Goal: Task Accomplishment & Management: Use online tool/utility

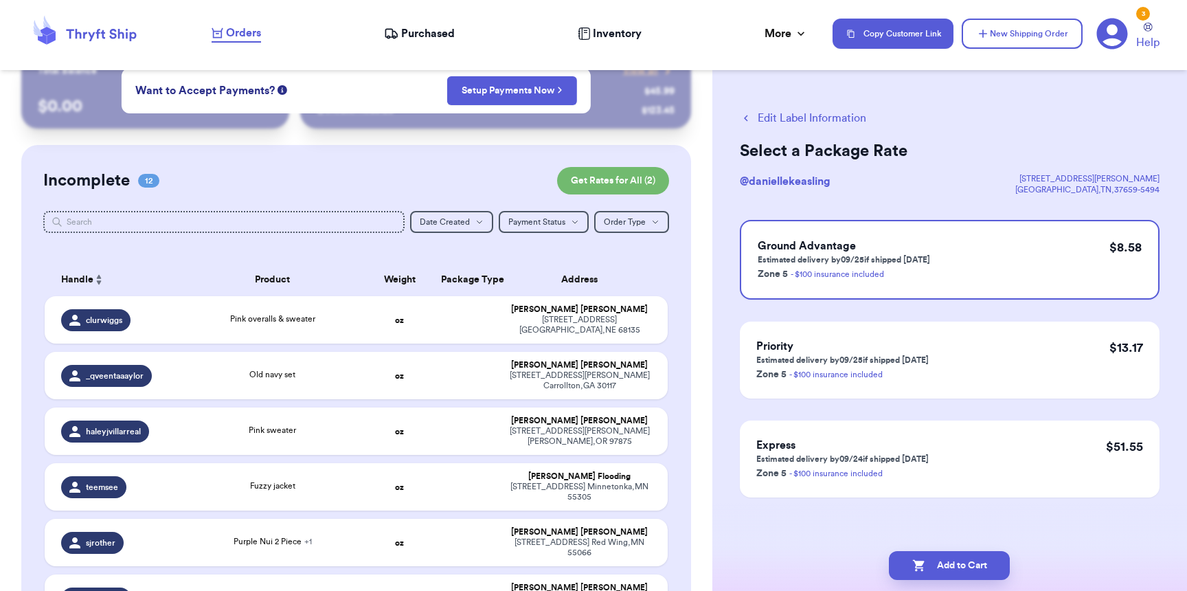
scroll to position [33, 0]
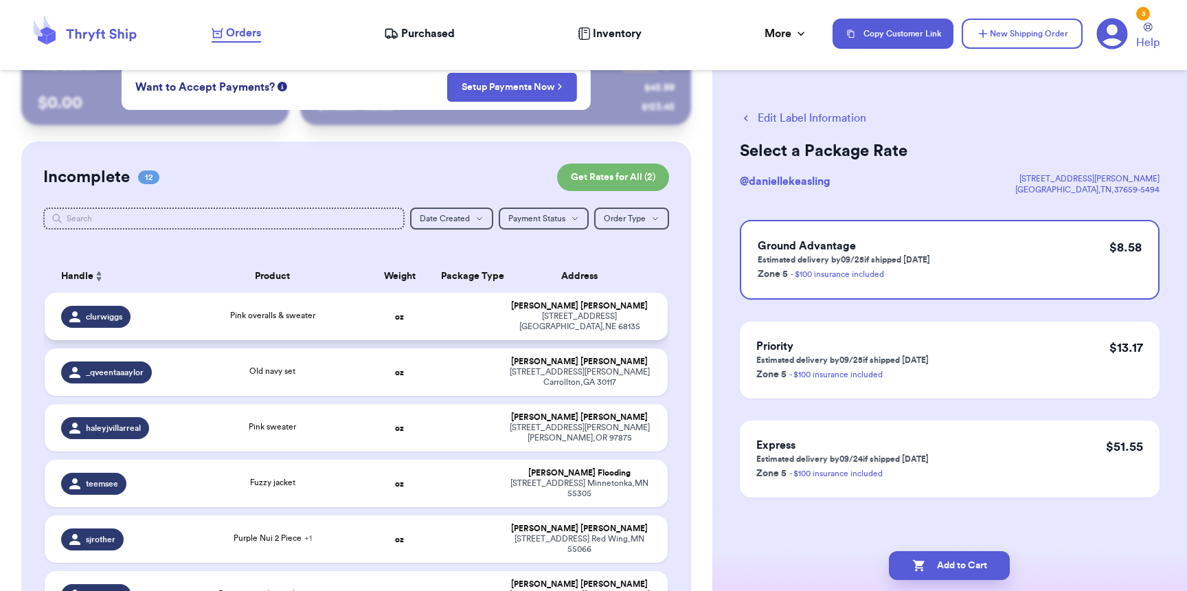
click at [476, 319] on td at bounding box center [466, 316] width 67 height 47
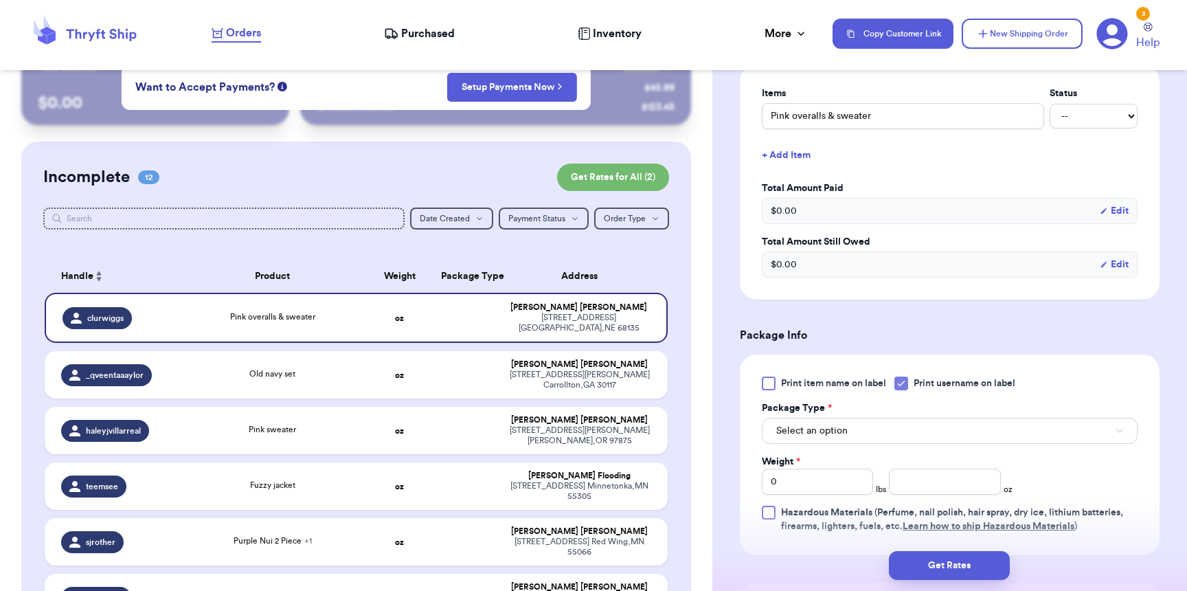
scroll to position [489, 0]
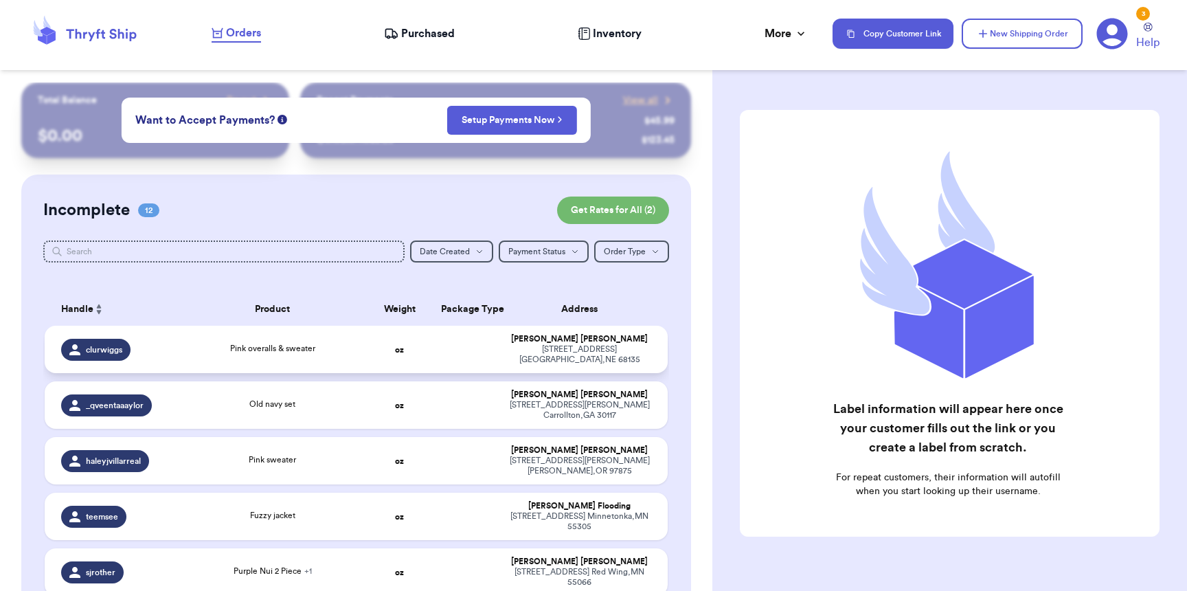
click at [500, 359] on td "[PERSON_NAME] [STREET_ADDRESS]" at bounding box center [584, 349] width 168 height 47
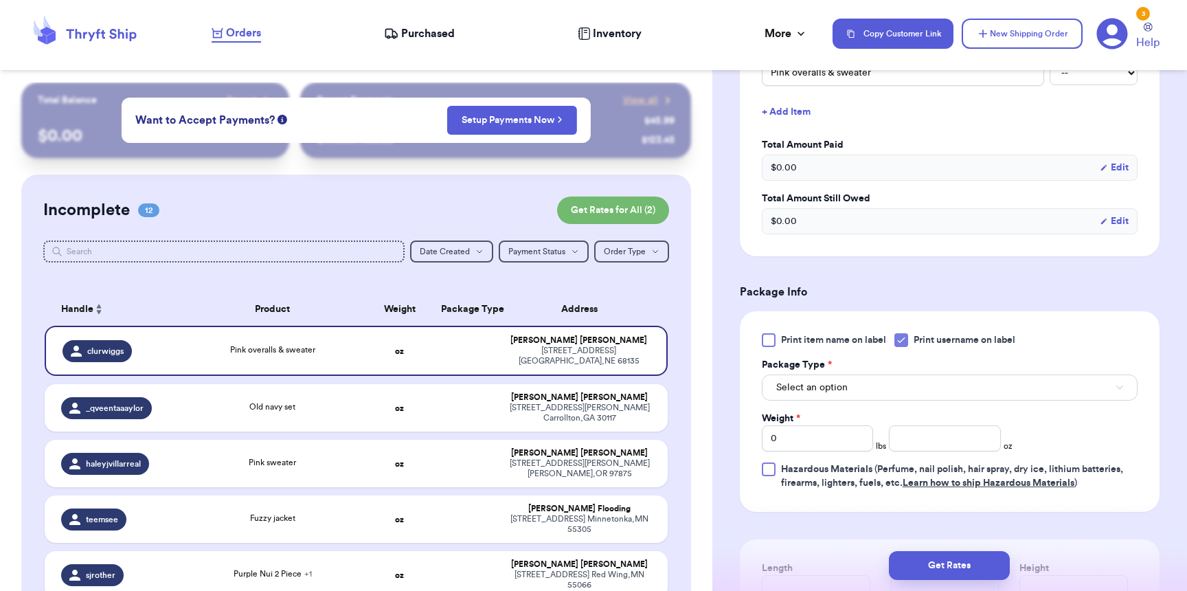
scroll to position [563, 0]
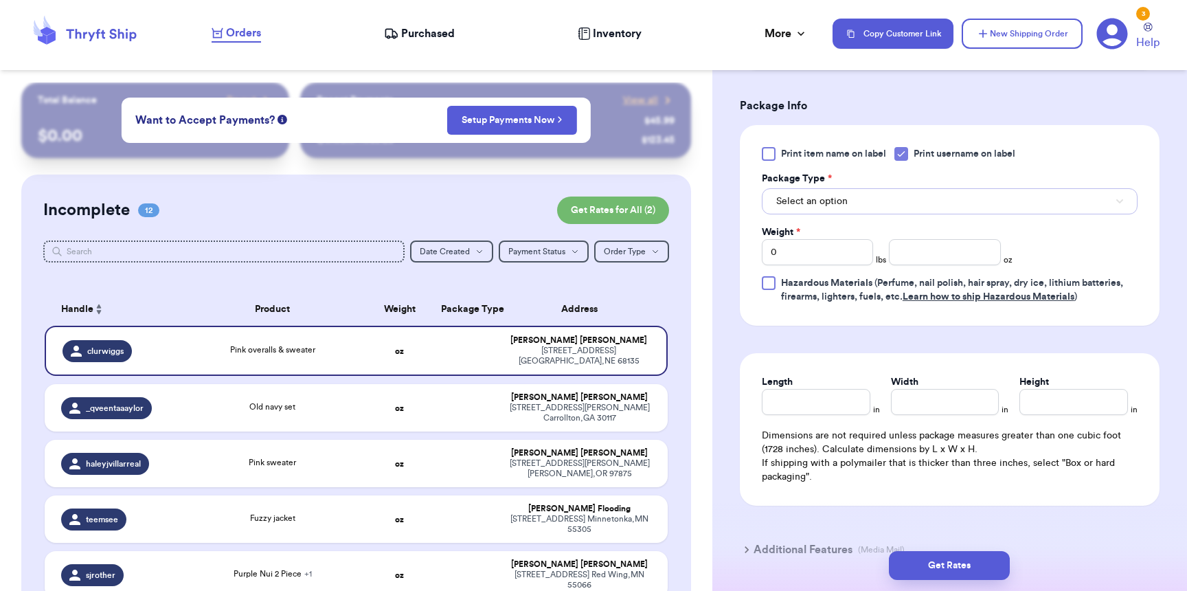
click at [803, 198] on span "Select an option" at bounding box center [811, 201] width 71 height 14
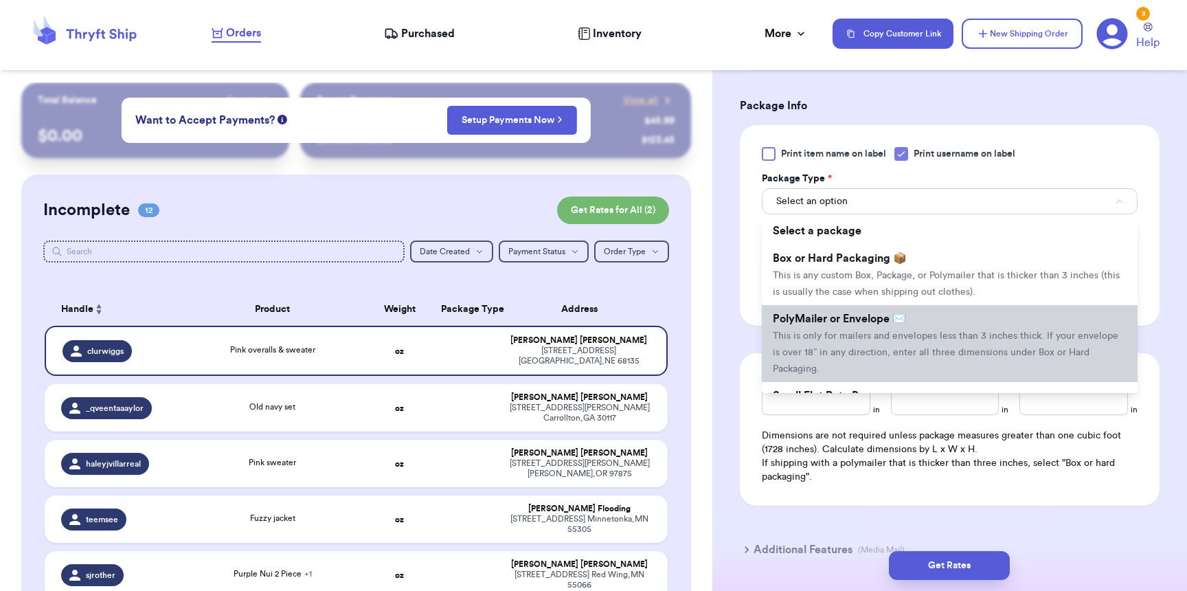
click at [817, 339] on span "This is only for mailers and envelopes less than 3 inches thick. If your envelo…" at bounding box center [946, 352] width 346 height 43
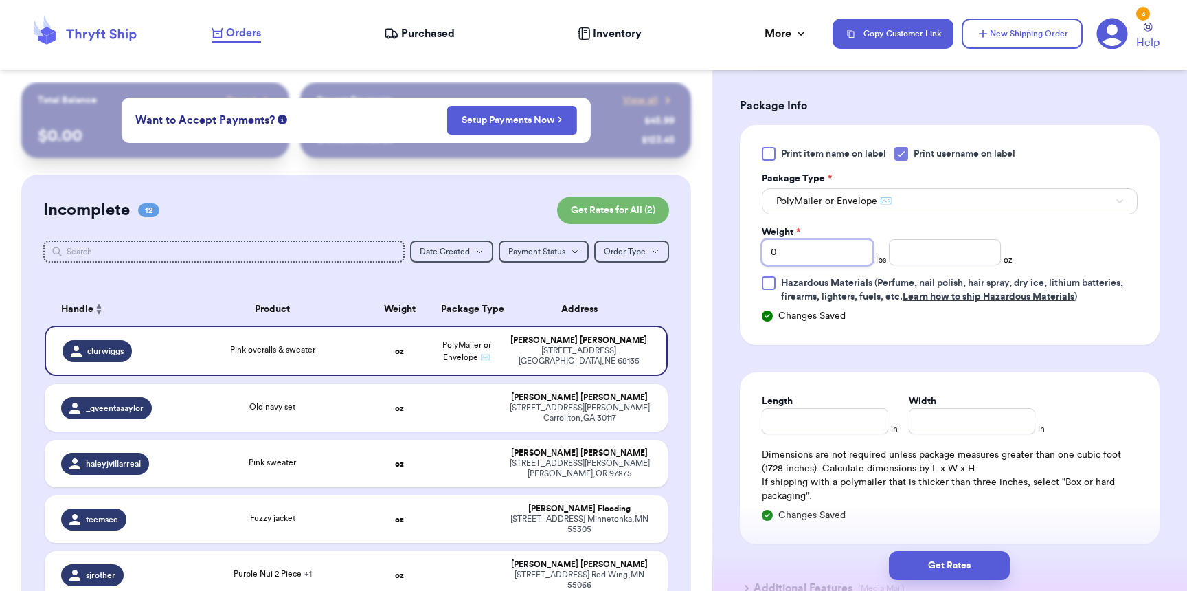
click at [825, 255] on input "0" at bounding box center [817, 252] width 111 height 26
click at [957, 265] on input "number" at bounding box center [944, 252] width 111 height 26
type input "13"
click at [824, 434] on input "Length" at bounding box center [825, 421] width 126 height 26
type input "11"
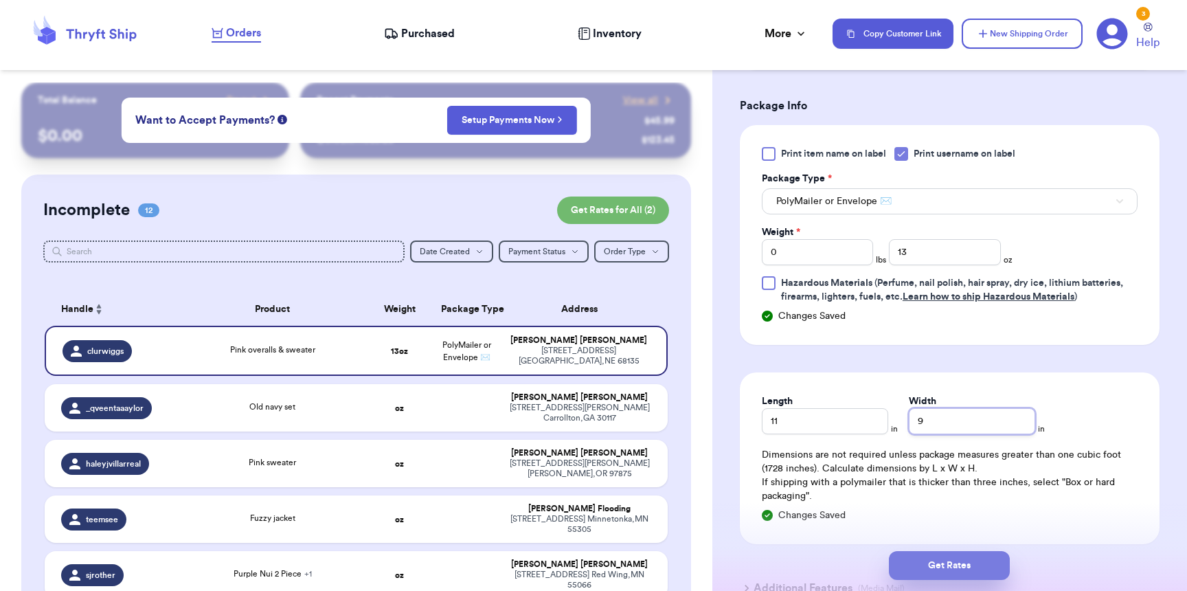
type input "9"
click at [947, 572] on button "Get Rates" at bounding box center [949, 565] width 121 height 29
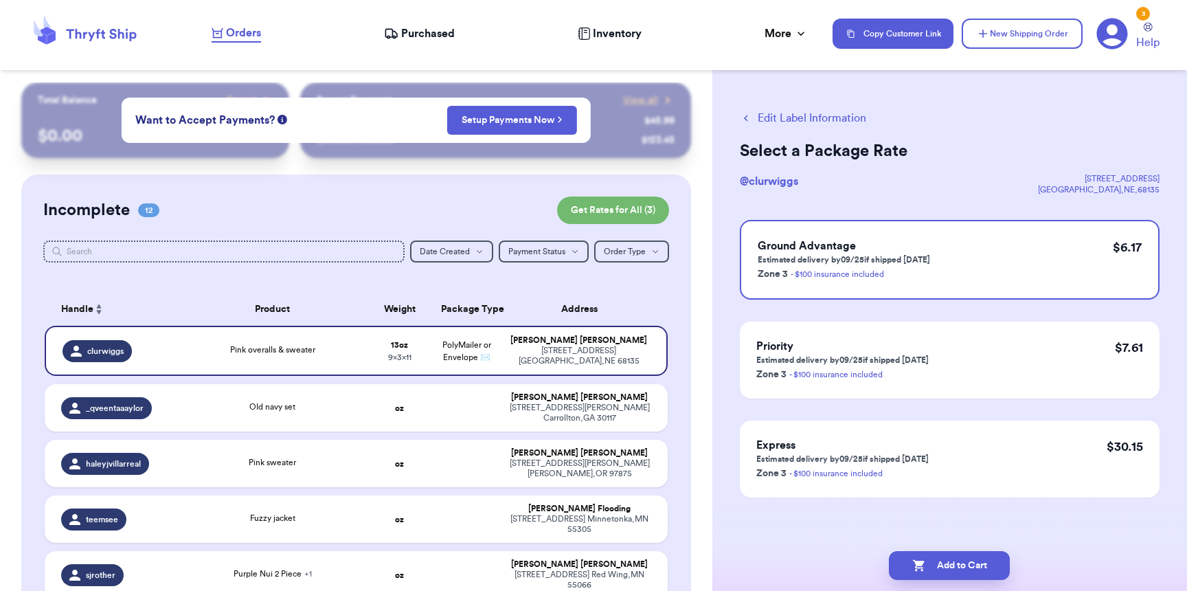
click at [947, 572] on button "Add to Cart" at bounding box center [949, 565] width 121 height 29
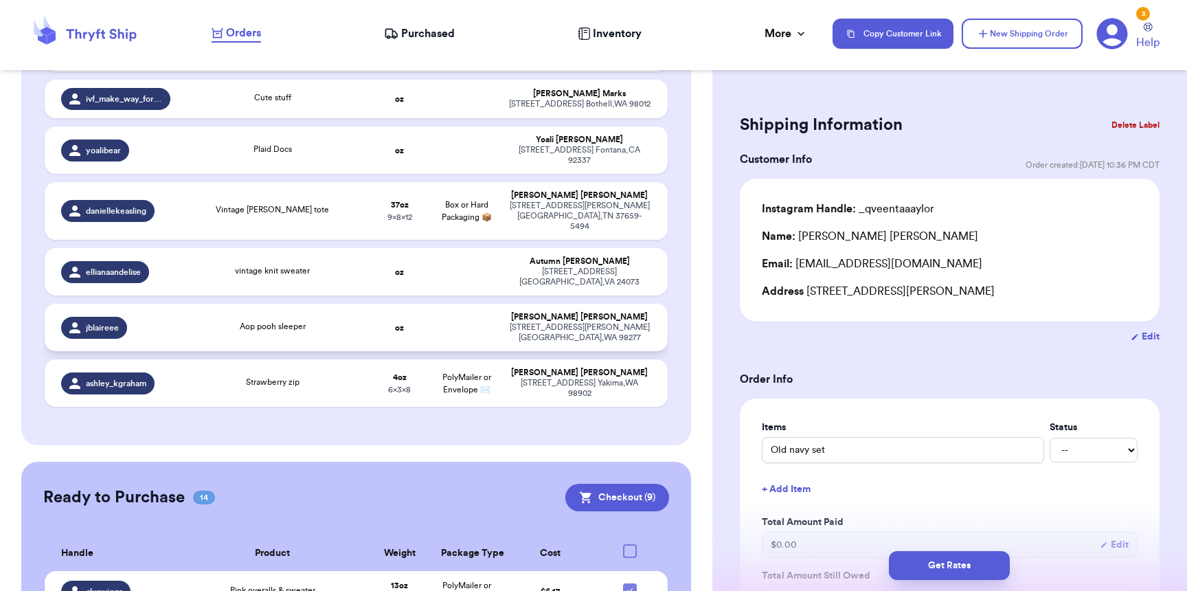
scroll to position [1140, 0]
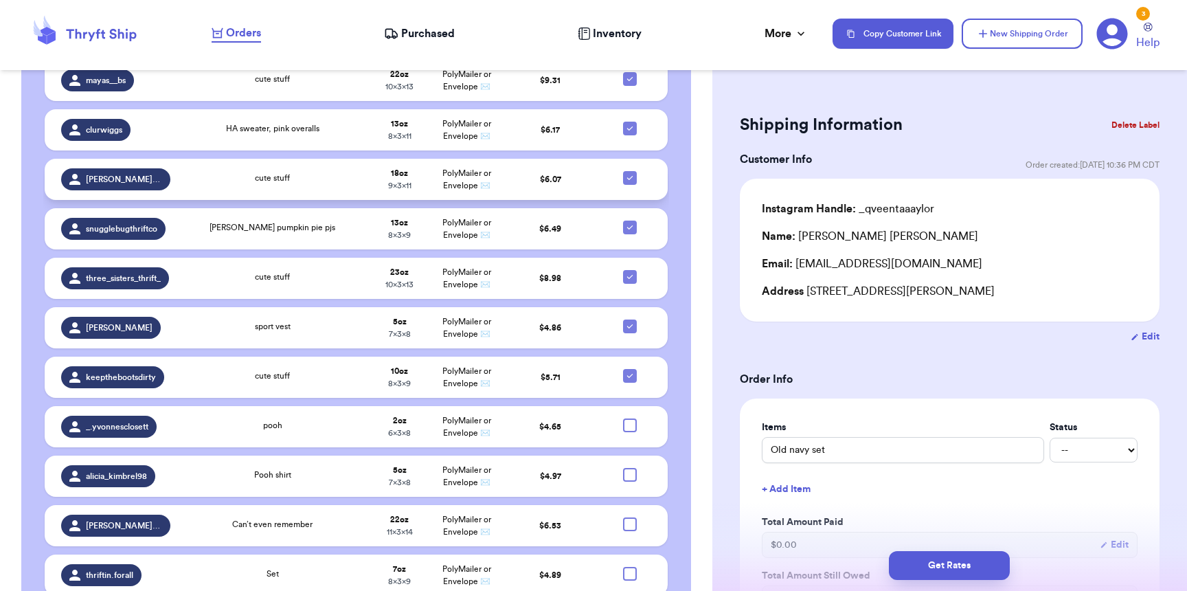
click at [624, 172] on icon at bounding box center [629, 177] width 11 height 11
click at [629, 170] on input "checkbox" at bounding box center [629, 170] width 1 height 1
checkbox input "false"
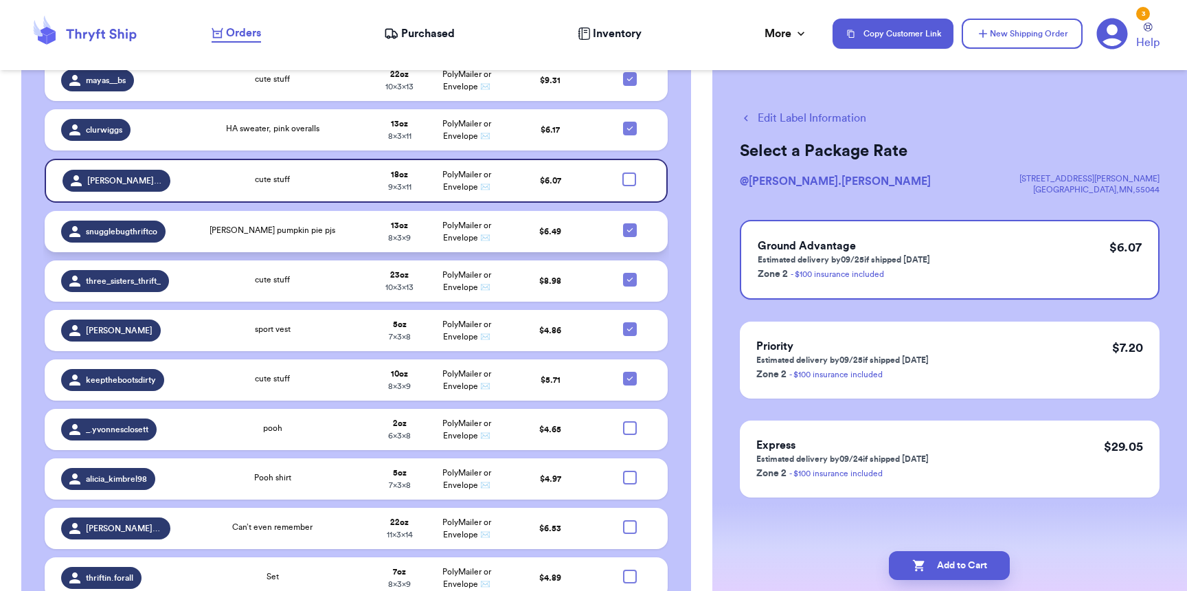
click at [624, 225] on icon at bounding box center [629, 230] width 11 height 11
click at [629, 223] on input "checkbox" at bounding box center [629, 223] width 1 height 1
checkbox input "false"
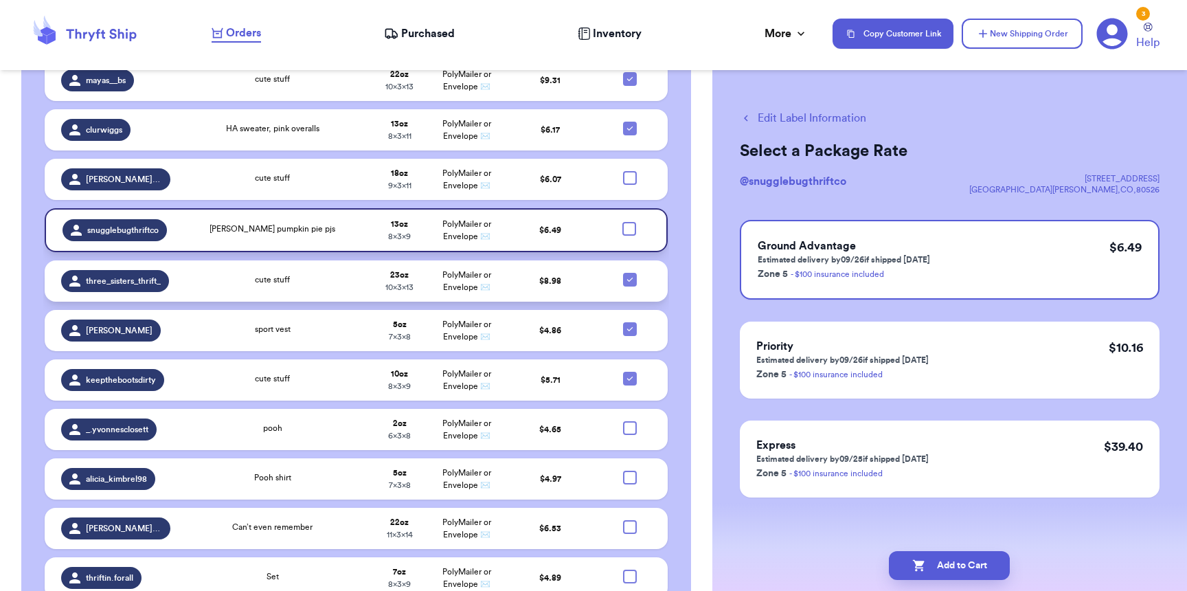
click at [624, 274] on icon at bounding box center [629, 279] width 11 height 11
click at [629, 272] on input "checkbox" at bounding box center [629, 272] width 1 height 1
checkbox input "false"
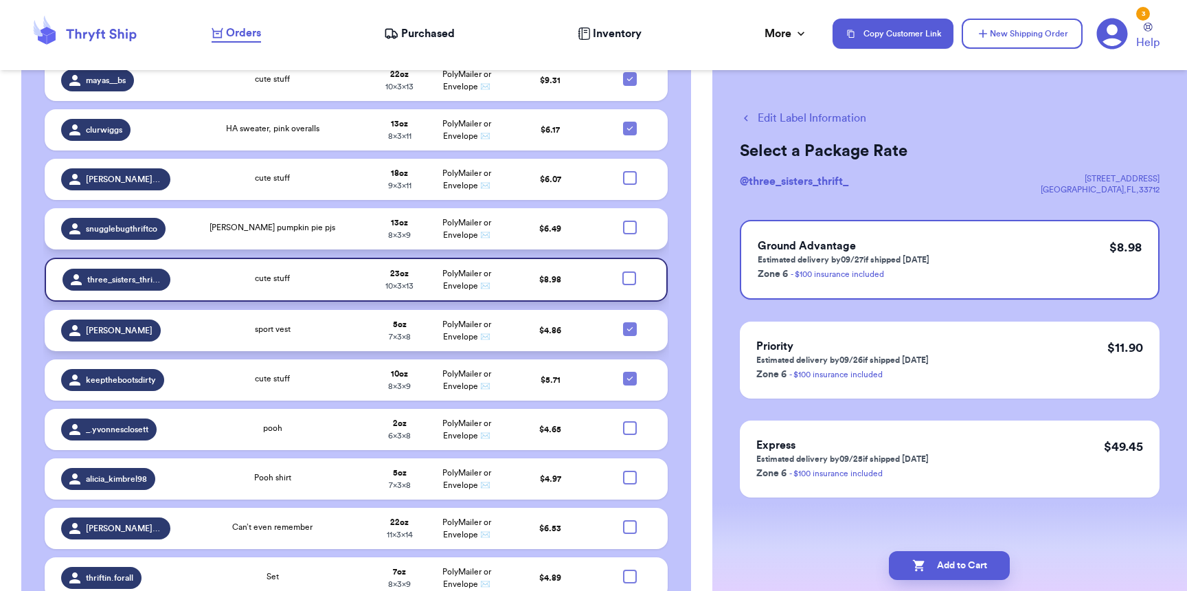
click at [624, 324] on icon at bounding box center [629, 329] width 11 height 11
click at [629, 321] on input "checkbox" at bounding box center [629, 321] width 1 height 1
checkbox input "false"
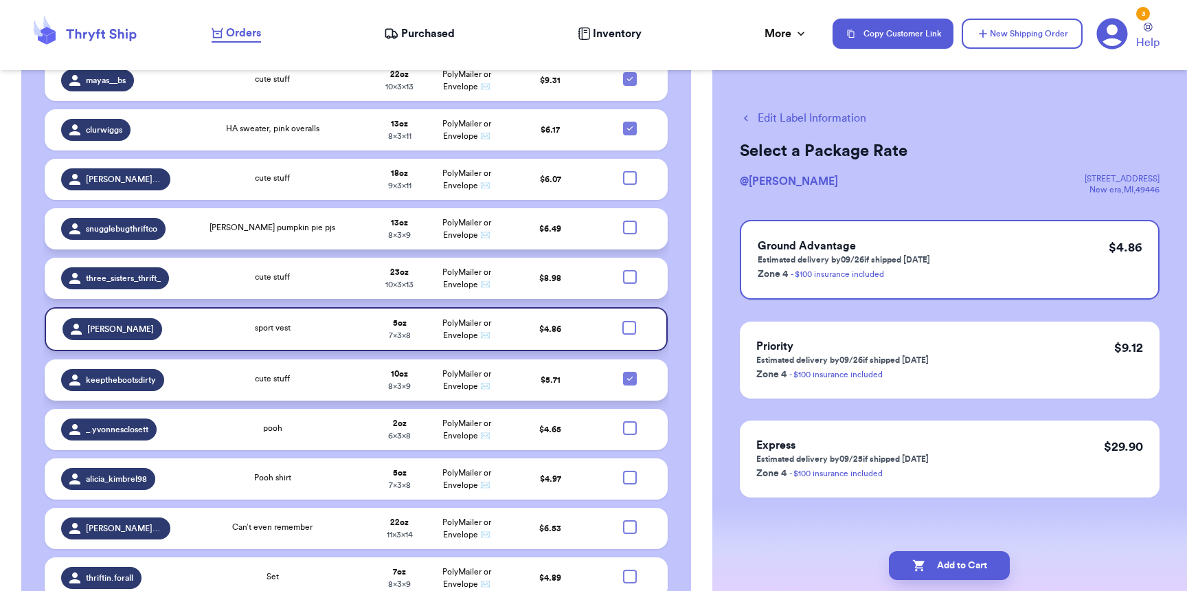
click at [624, 373] on icon at bounding box center [629, 378] width 11 height 11
click at [629, 371] on input "checkbox" at bounding box center [629, 371] width 1 height 1
checkbox input "false"
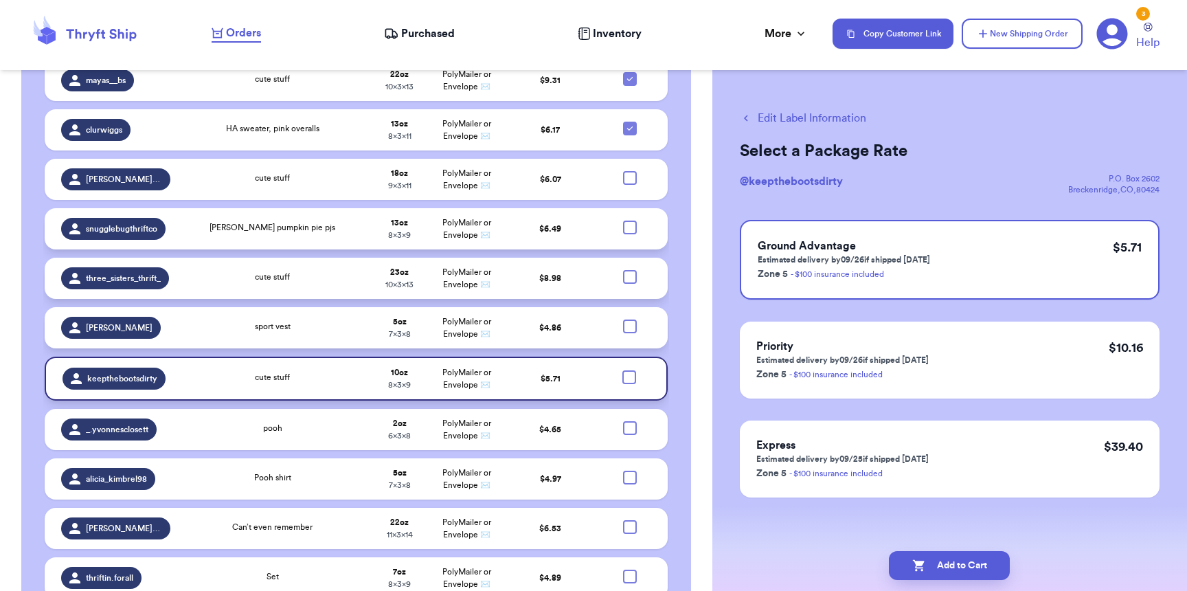
click at [623, 319] on div at bounding box center [630, 326] width 14 height 14
click at [629, 319] on input "checkbox" at bounding box center [629, 319] width 1 height 1
checkbox input "true"
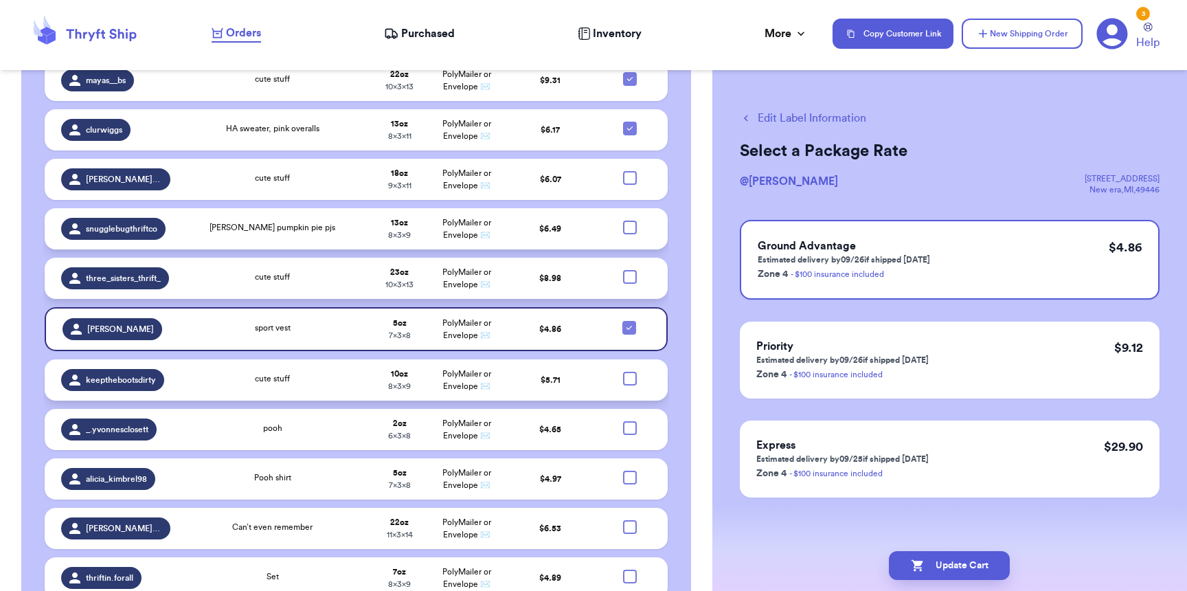
click at [623, 372] on div at bounding box center [630, 379] width 14 height 14
click at [629, 371] on input "checkbox" at bounding box center [629, 371] width 1 height 1
checkbox input "true"
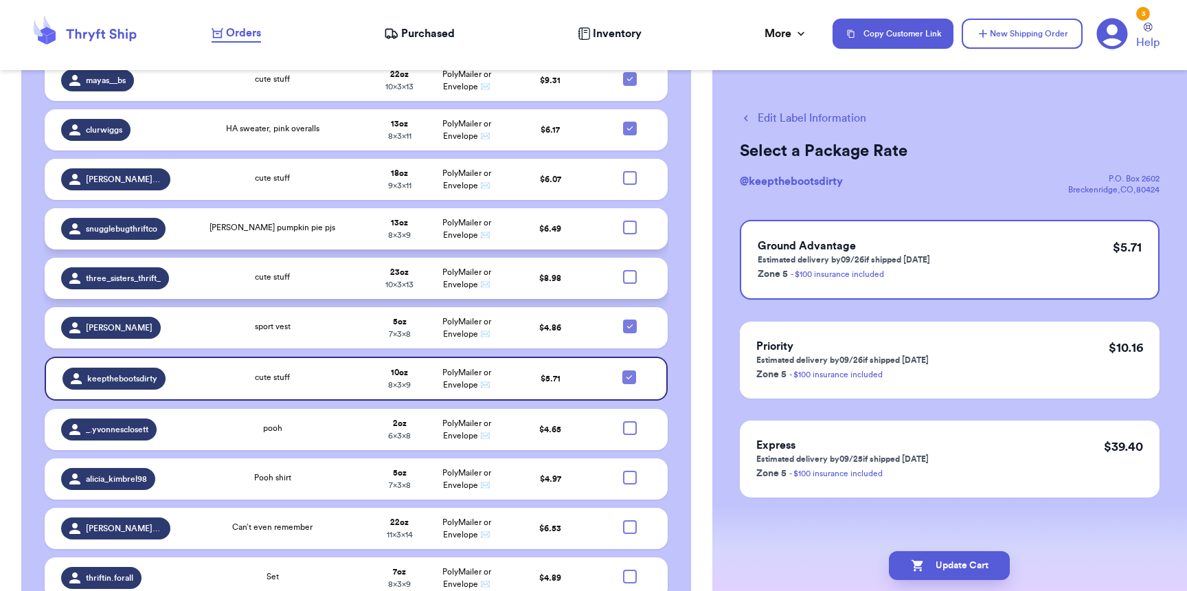
click at [625, 270] on div at bounding box center [630, 277] width 14 height 14
click at [629, 269] on input "checkbox" at bounding box center [629, 269] width 1 height 1
checkbox input "true"
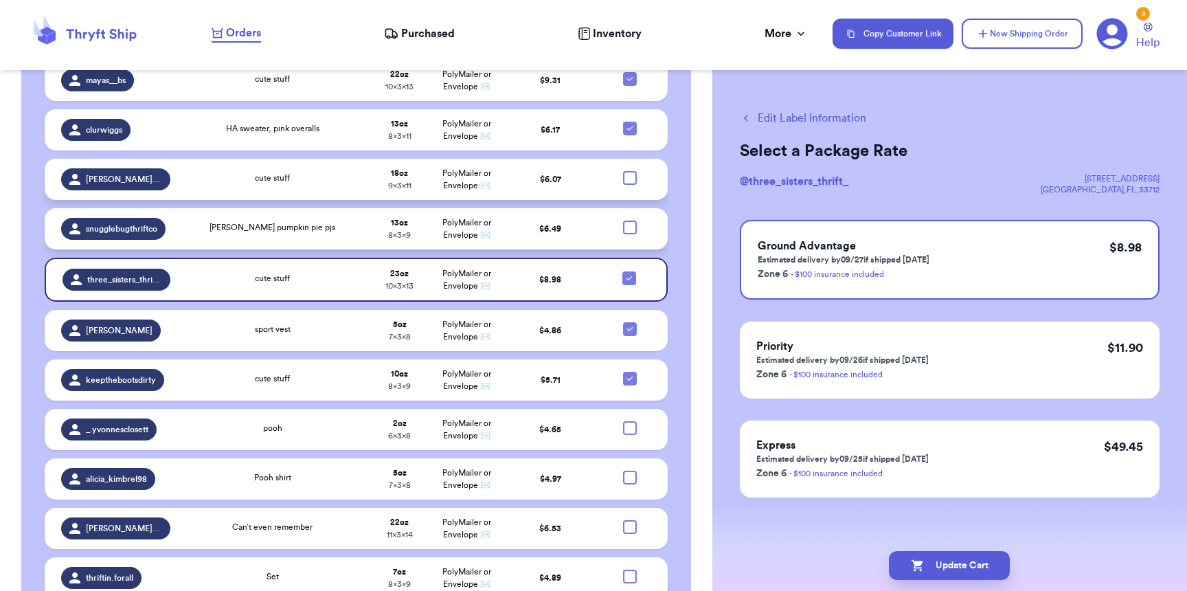
click at [625, 171] on div at bounding box center [630, 178] width 14 height 14
click at [629, 170] on input "checkbox" at bounding box center [629, 170] width 1 height 1
checkbox input "true"
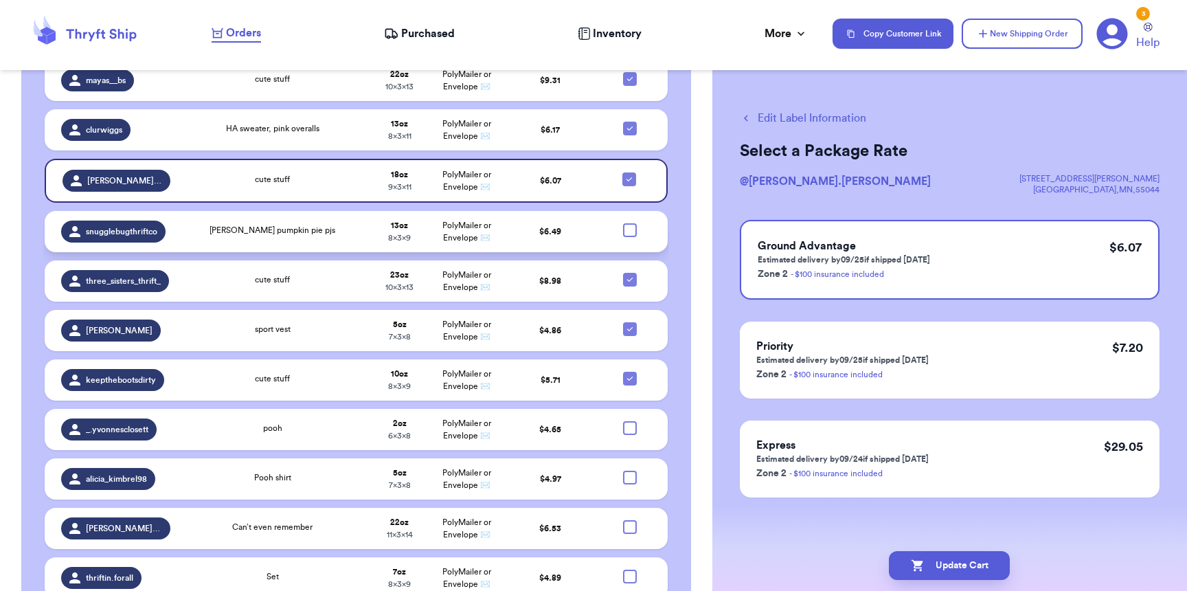
click at [625, 223] on div at bounding box center [630, 230] width 14 height 14
click at [629, 223] on input "checkbox" at bounding box center [629, 223] width 1 height 1
checkbox input "true"
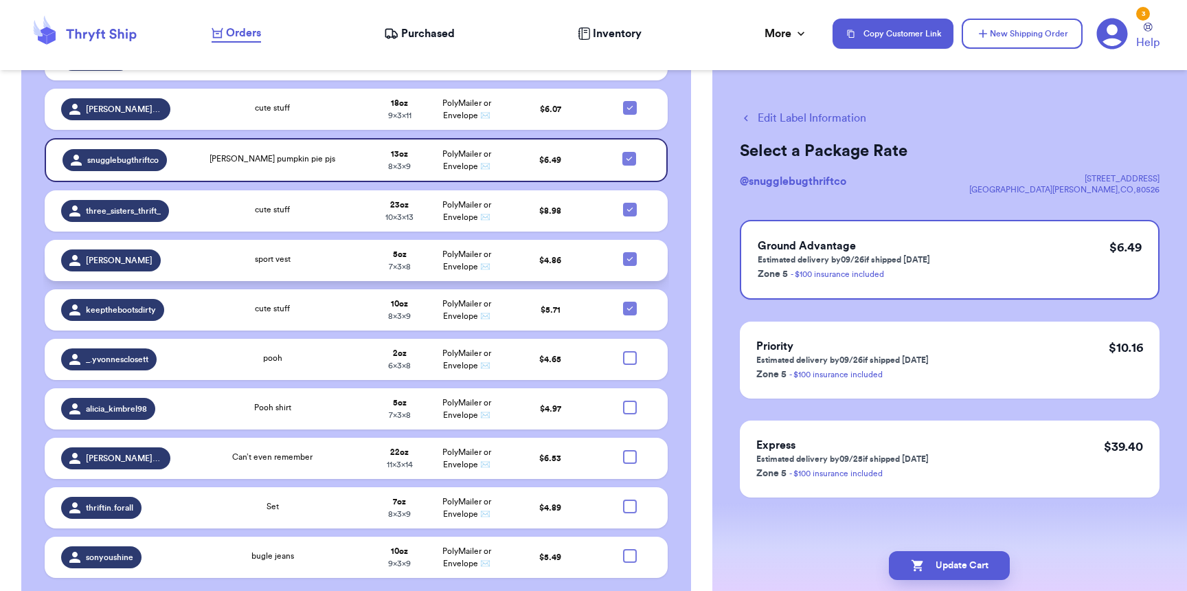
scroll to position [1223, 0]
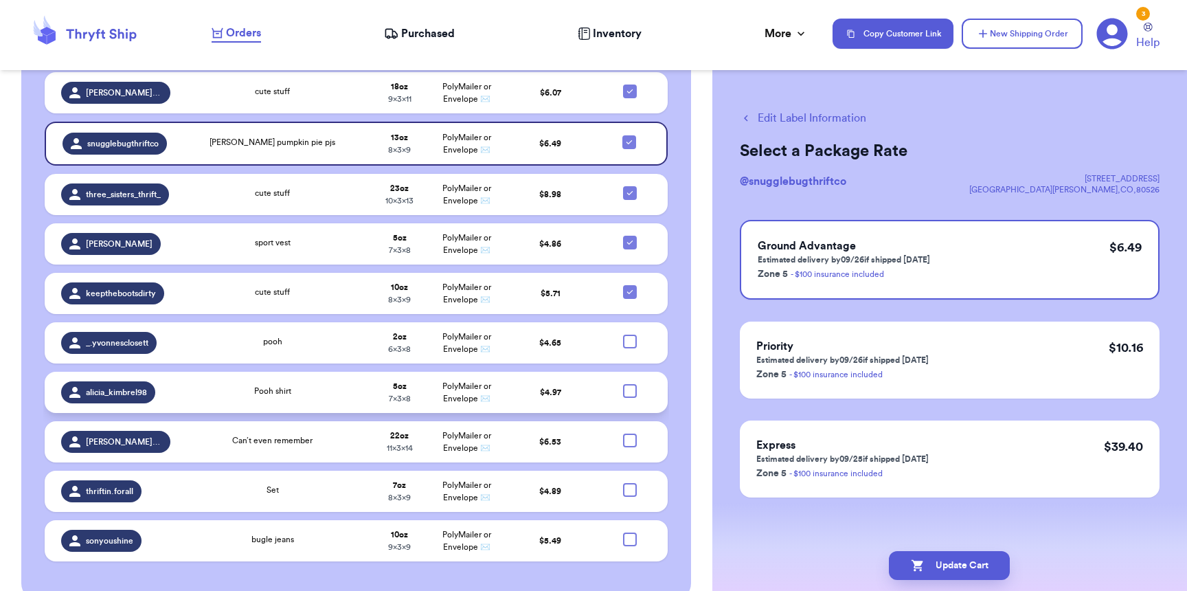
click at [623, 384] on div at bounding box center [630, 391] width 14 height 14
click at [629, 383] on input "checkbox" at bounding box center [629, 383] width 1 height 1
checkbox input "true"
